Goal: Information Seeking & Learning: Learn about a topic

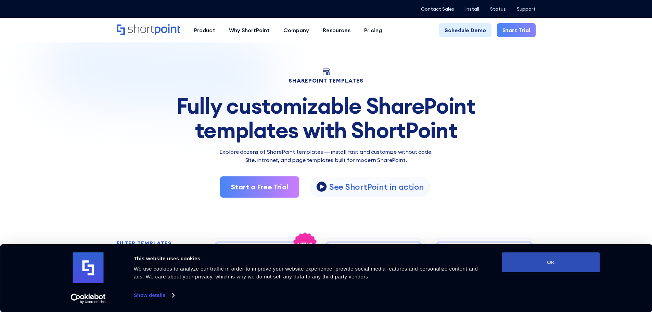
click at [527, 265] on button "OK" at bounding box center [551, 262] width 98 height 20
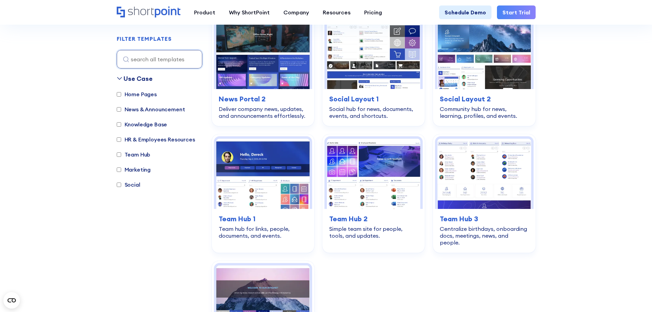
scroll to position [958, 0]
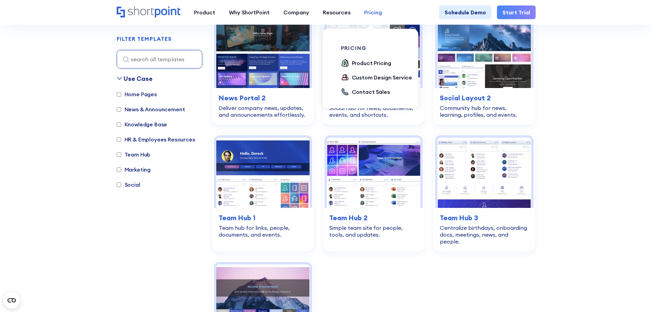
click at [364, 13] on div "Pricing" at bounding box center [373, 12] width 18 height 8
click at [368, 60] on div "Product Pricing" at bounding box center [372, 63] width 40 height 8
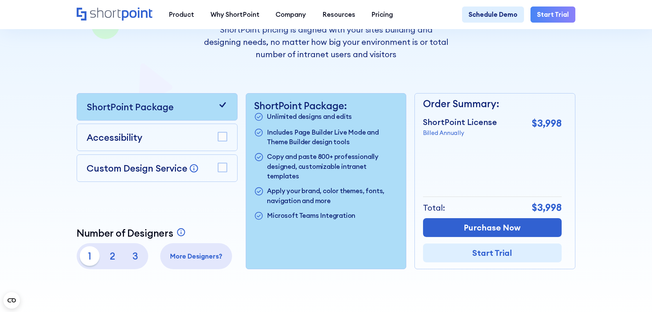
scroll to position [171, 0]
